Goal: Find specific page/section: Find specific page/section

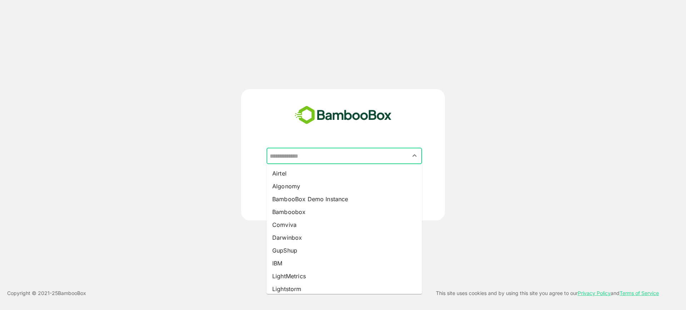
click at [343, 153] on input "text" at bounding box center [344, 156] width 153 height 14
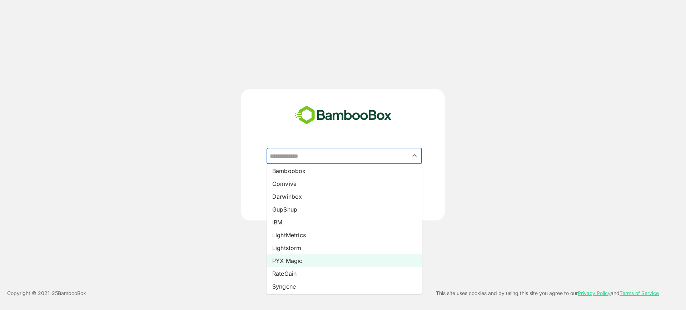
scroll to position [54, 0]
click at [297, 258] on li "RateGain" at bounding box center [344, 261] width 155 height 13
type input "********"
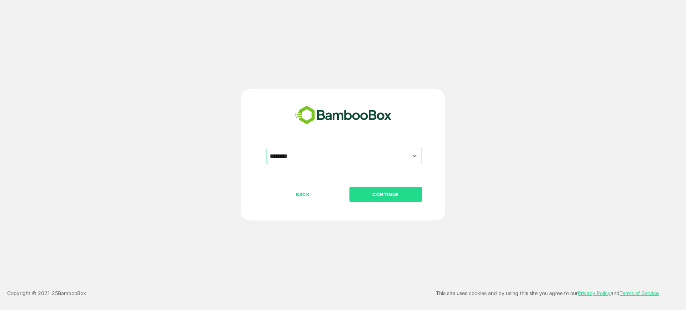
click at [370, 193] on p "CONTINUE" at bounding box center [385, 195] width 71 height 8
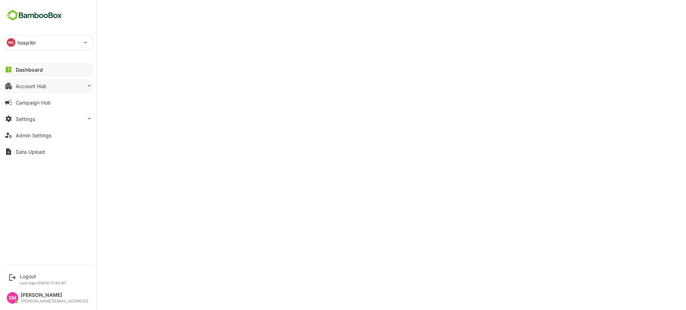
click at [53, 83] on button "Account Hub" at bounding box center [48, 86] width 89 height 14
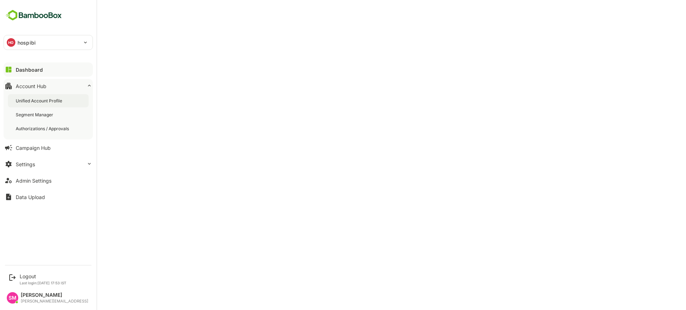
click at [44, 99] on div "Unified Account Profile" at bounding box center [40, 101] width 48 height 6
click at [40, 72] on div "Dashboard" at bounding box center [29, 70] width 26 height 6
